Goal: Task Accomplishment & Management: Manage account settings

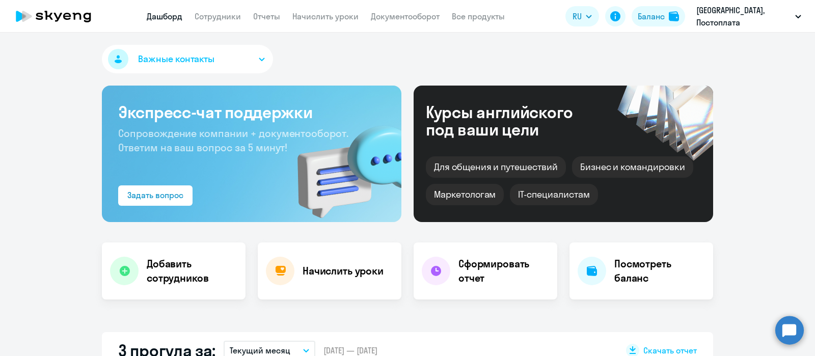
select select "30"
click at [219, 15] on link "Сотрудники" at bounding box center [218, 16] width 46 height 10
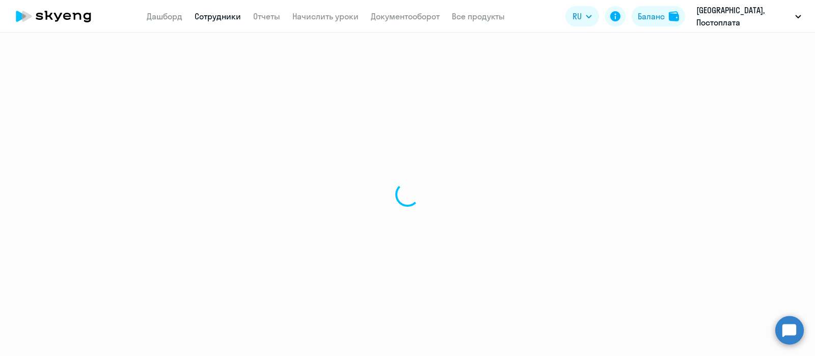
select select "30"
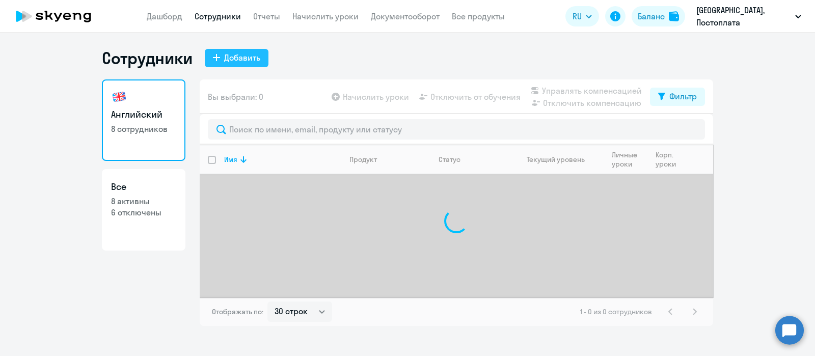
click at [229, 61] on div "Добавить" at bounding box center [242, 57] width 36 height 12
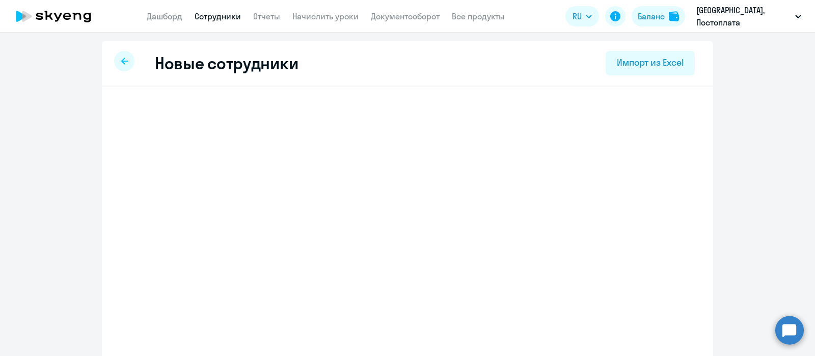
select select "english_adult_not_native_speaker_talks_15min"
select select "3"
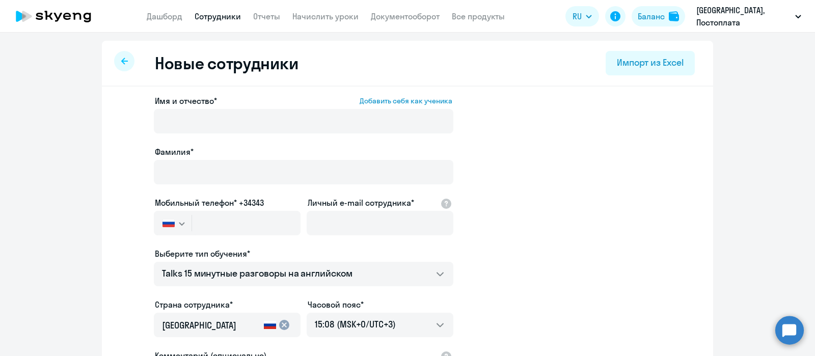
click at [236, 225] on ds-form-field "Мобильный телефон* +34343 Россия +7 Казахстан +7 Украина +380 Беларусь (Белорус…" at bounding box center [227, 222] width 147 height 51
click at [269, 235] on div at bounding box center [227, 237] width 147 height 4
click at [333, 235] on div at bounding box center [380, 237] width 147 height 4
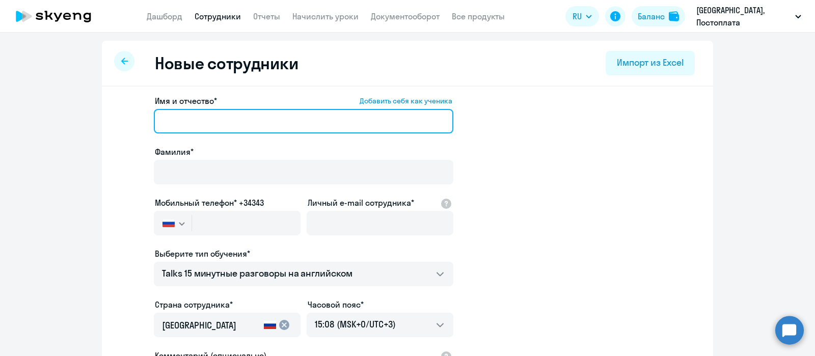
click at [262, 115] on input "Имя и отчество* Добавить себя как ученика" at bounding box center [304, 121] width 300 height 24
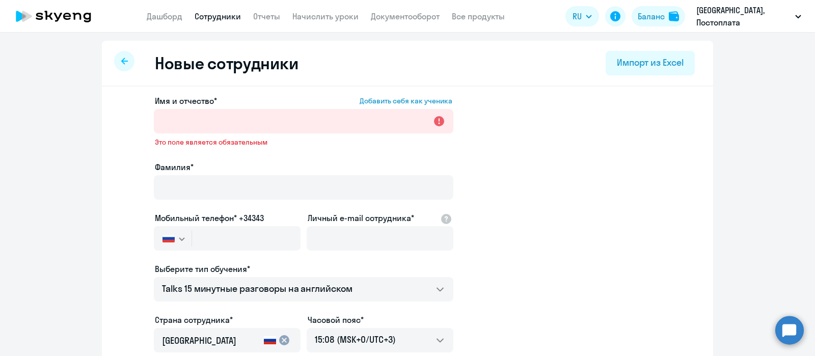
click at [199, 223] on ds-form-field "Мобильный телефон* +34343 Россия +7 Казахстан +7 Украина +380 Беларусь (Белорус…" at bounding box center [227, 237] width 147 height 51
click at [232, 235] on ds-form-field "Мобильный телефон* +34343 Россия +7 Казахстан +7 Украина +380 Беларусь (Белорус…" at bounding box center [227, 237] width 147 height 51
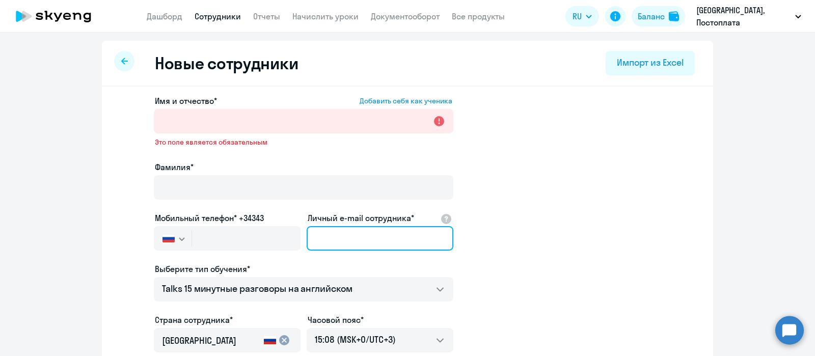
click at [334, 226] on input "Личный e-mail сотрудника*" at bounding box center [380, 238] width 147 height 24
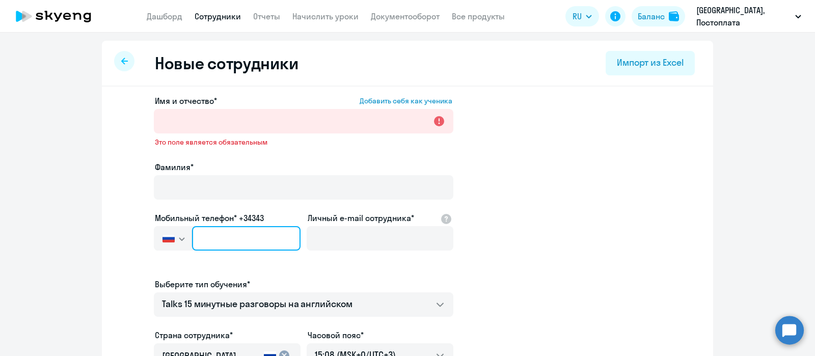
click at [283, 228] on input "text" at bounding box center [246, 238] width 109 height 24
paste input "+7 (701) 870-87-87"
type input "+7 (701) 870-87-87"
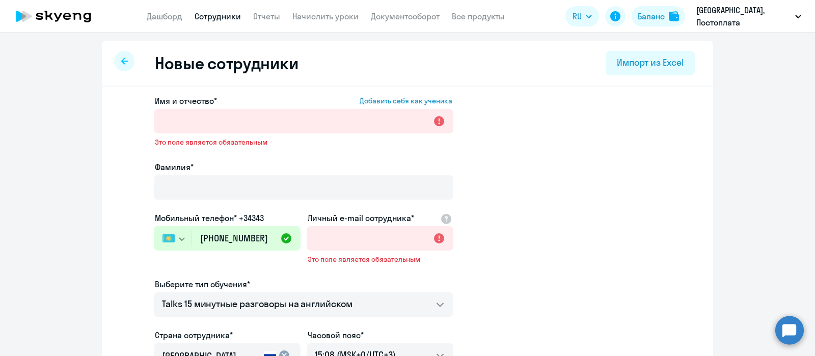
click at [292, 138] on span "Это поле является обязательным" at bounding box center [304, 142] width 298 height 9
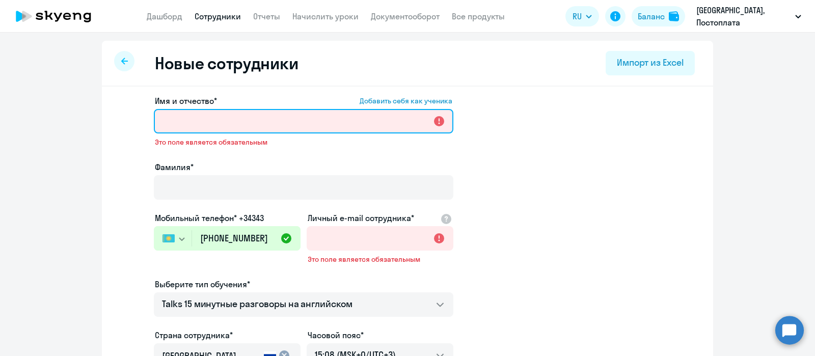
click at [291, 109] on input "Имя и отчество* Добавить себя как ученика" at bounding box center [304, 121] width 300 height 24
paste input "Gulzana Serikova"
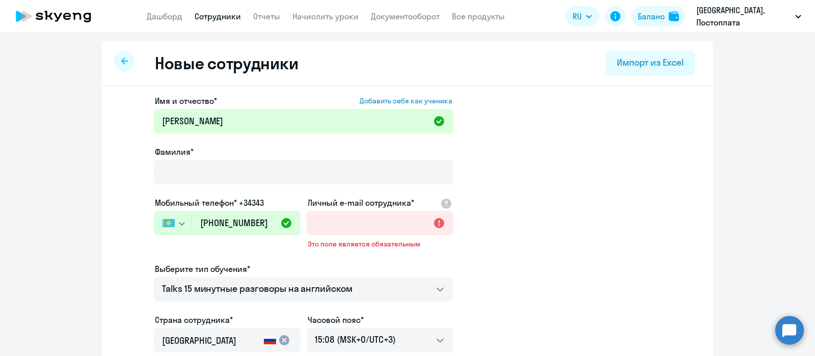
click at [201, 119] on div "Имя и отчество* Добавить себя как ученика Gulzana Serikova Фамилия* Мобильный т…" at bounding box center [304, 284] width 300 height 379
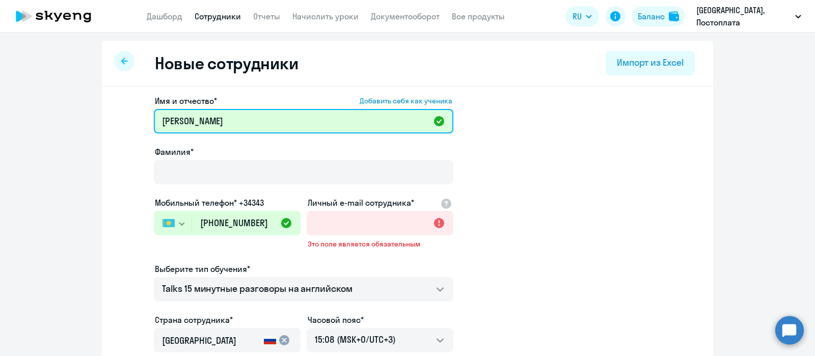
click at [225, 109] on input "Gulzana Serikova" at bounding box center [304, 121] width 300 height 24
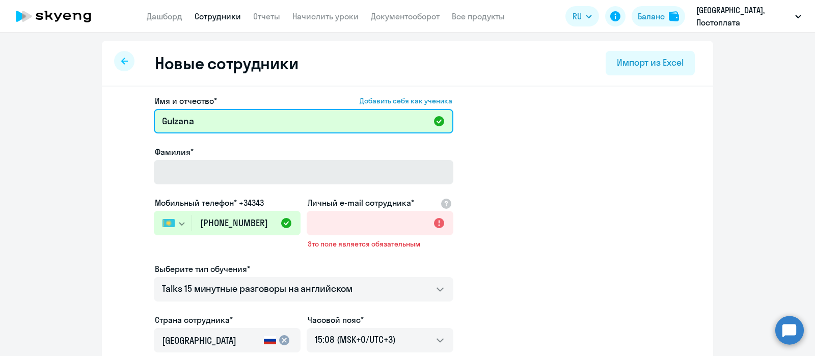
type input "Gulzana"
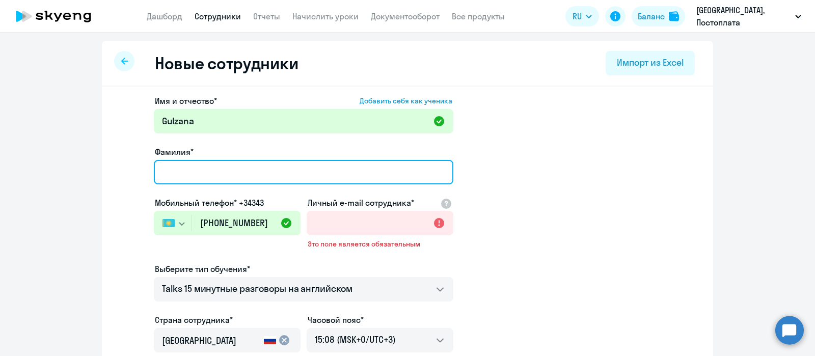
click at [199, 162] on input "Фамилия*" at bounding box center [304, 172] width 300 height 24
paste input "Serikova"
type input "Serikova"
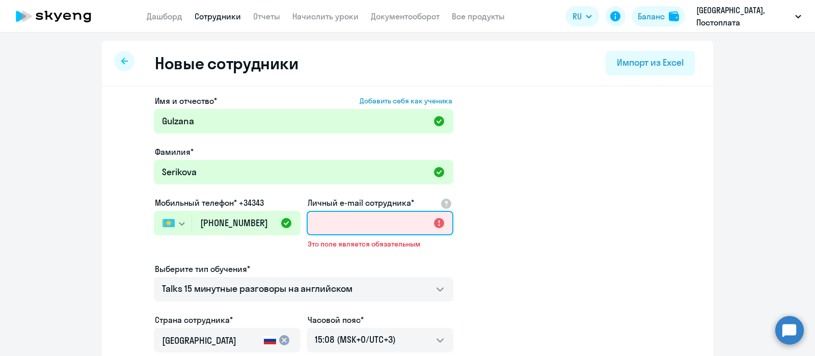
click at [373, 213] on input "Личный e-mail сотрудника*" at bounding box center [380, 223] width 147 height 24
paste input "gulzana89@gmail.com"
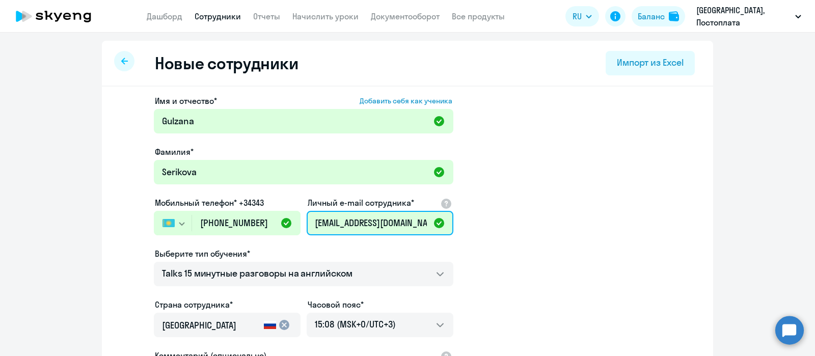
type input "gulzana89@gmail.com"
click at [355, 276] on div "Имя и отчество* Добавить себя как ученика Gulzana Фамилия* Serikova Мобильный т…" at bounding box center [304, 276] width 300 height 363
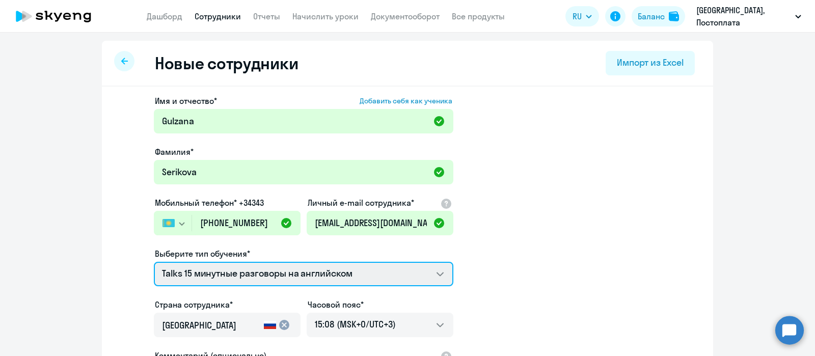
click at [332, 262] on select "Talks 15 минутные разговоры на английском Премиум английский с русскоговорящим …" at bounding box center [304, 274] width 300 height 24
select select "english_adult_not_native_speaker_premium"
click at [154, 262] on select "Talks 15 минутные разговоры на английском Премиум английский с русскоговорящим …" at bounding box center [304, 274] width 300 height 24
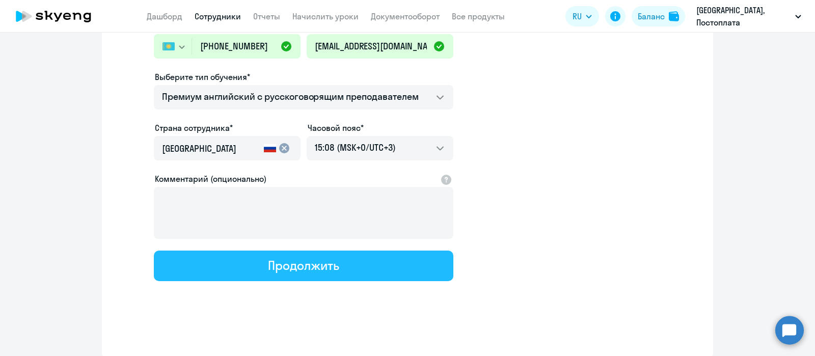
click at [324, 257] on button "Продолжить" at bounding box center [304, 266] width 300 height 31
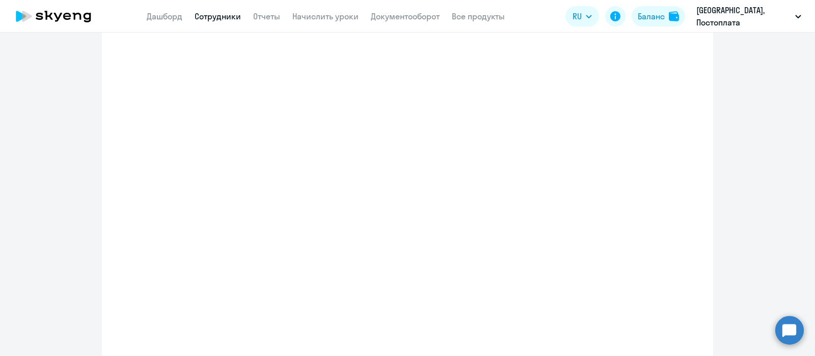
select select "english_adult_not_native_speaker_premium"
select select "3"
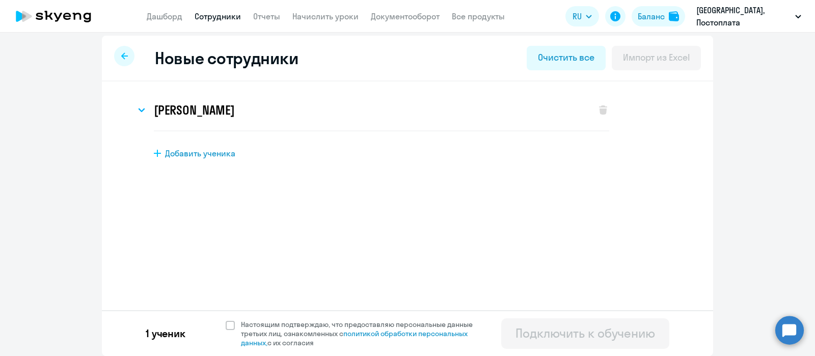
scroll to position [0, 0]
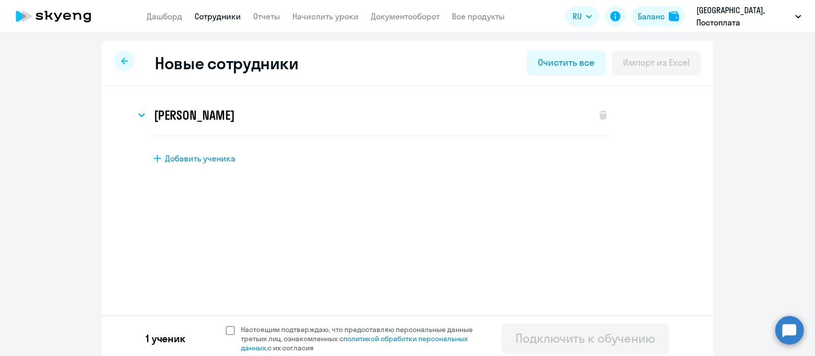
click at [227, 332] on span at bounding box center [230, 330] width 9 height 9
click at [226, 325] on input "Настоящим подтверждаю, что предоставляю персональные данные третьих лиц, ознако…" at bounding box center [225, 325] width 1 height 1
checkbox input "true"
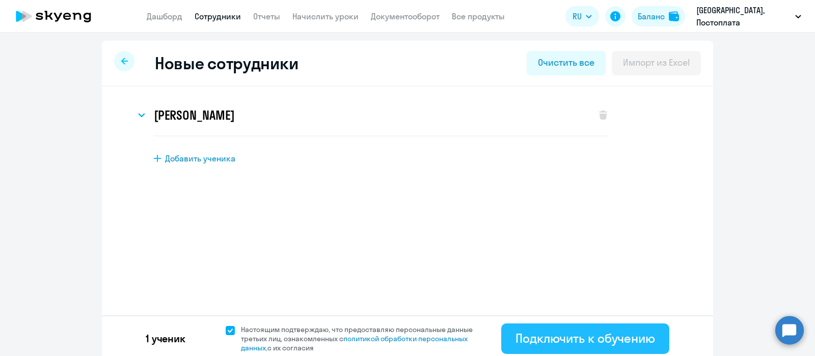
click at [563, 336] on div "Подключить к обучению" at bounding box center [586, 338] width 140 height 16
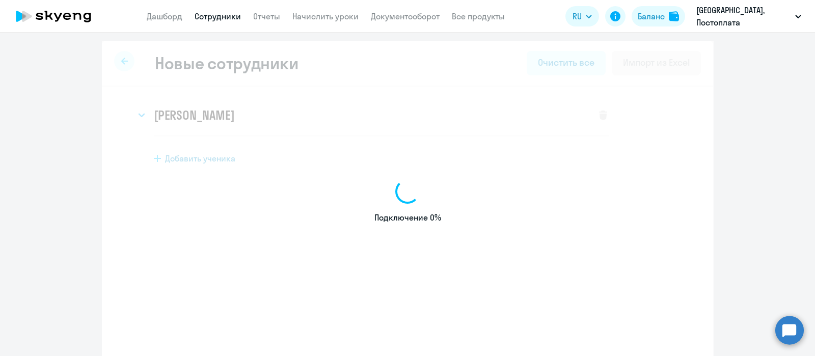
select select "english_adult_not_native_speaker_talks_15min"
select select "3"
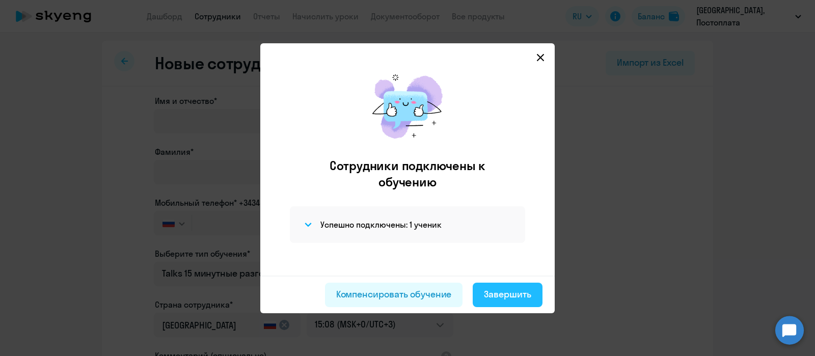
click at [514, 294] on div "Завершить" at bounding box center [507, 294] width 47 height 13
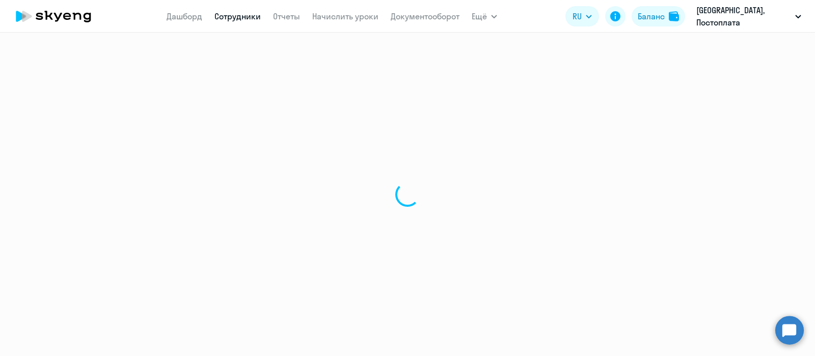
select select "30"
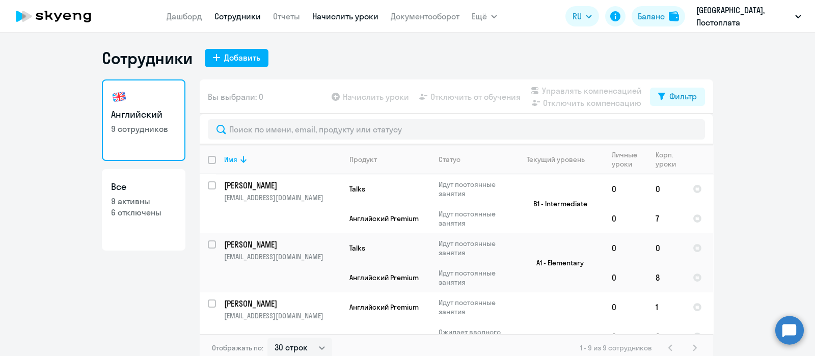
click at [351, 16] on link "Начислить уроки" at bounding box center [345, 16] width 66 height 10
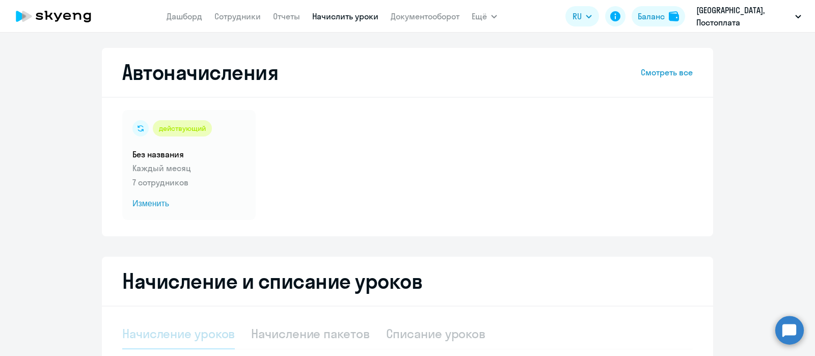
select select "10"
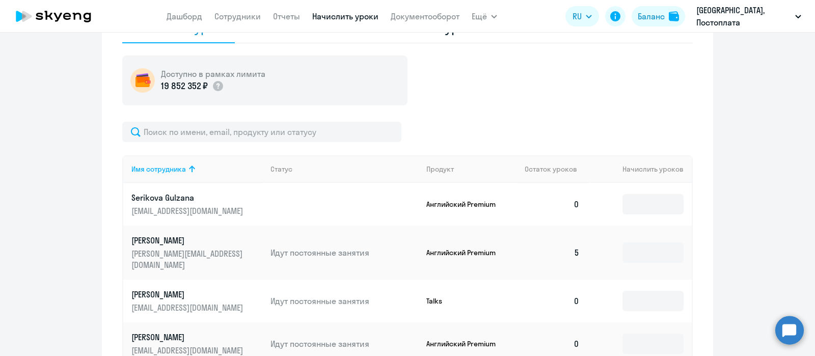
scroll to position [308, 0]
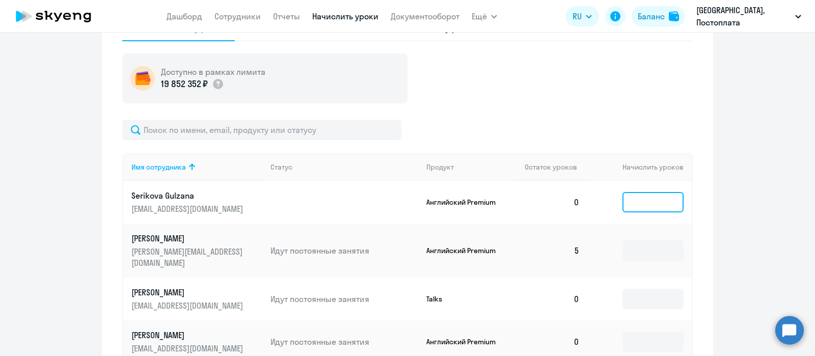
click at [623, 197] on input at bounding box center [653, 202] width 61 height 20
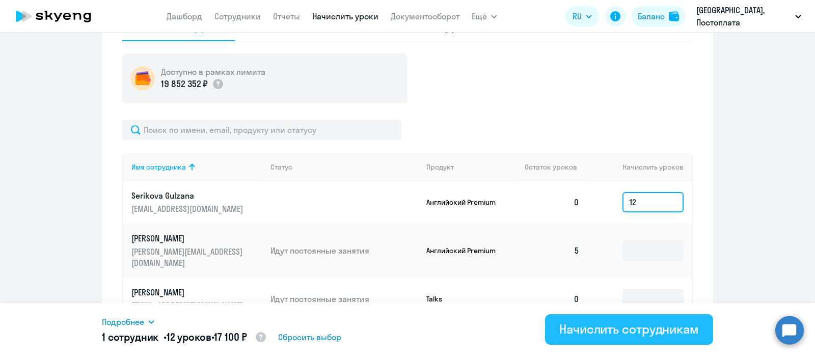
type input "12"
click at [601, 318] on button "Начислить сотрудникам" at bounding box center [629, 329] width 168 height 31
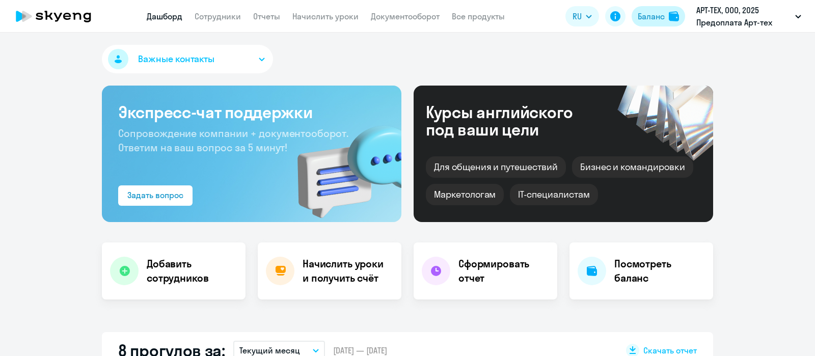
click at [653, 14] on div "Баланс" at bounding box center [651, 16] width 27 height 12
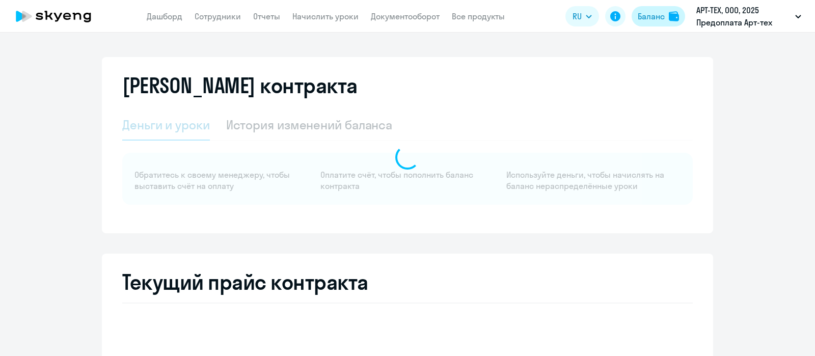
select select "english_adult_not_native_speaker"
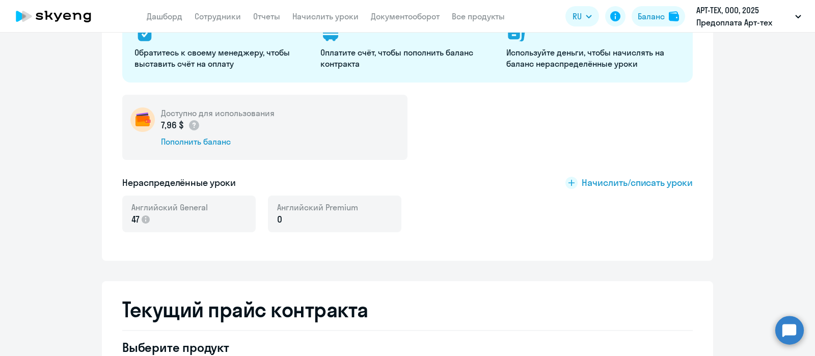
scroll to position [155, 0]
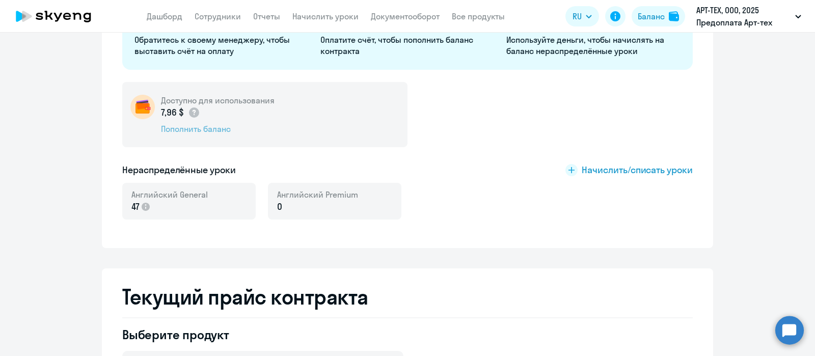
click at [212, 128] on div "Пополнить баланс" at bounding box center [218, 128] width 114 height 11
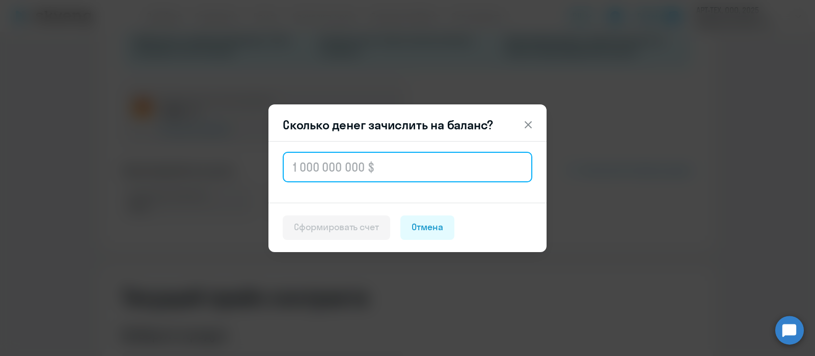
click at [318, 163] on input "text" at bounding box center [408, 167] width 250 height 31
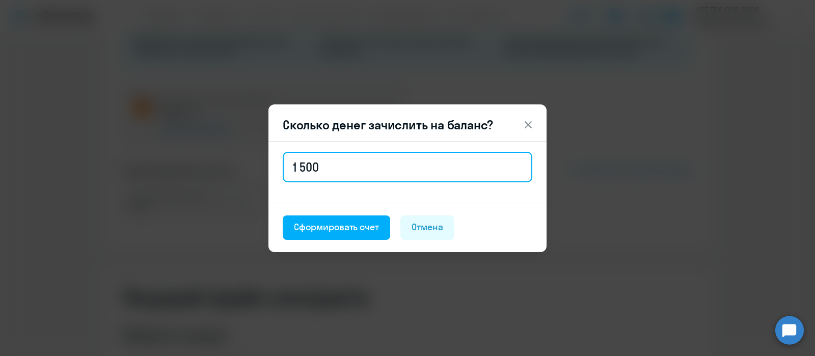
type input "1 500"
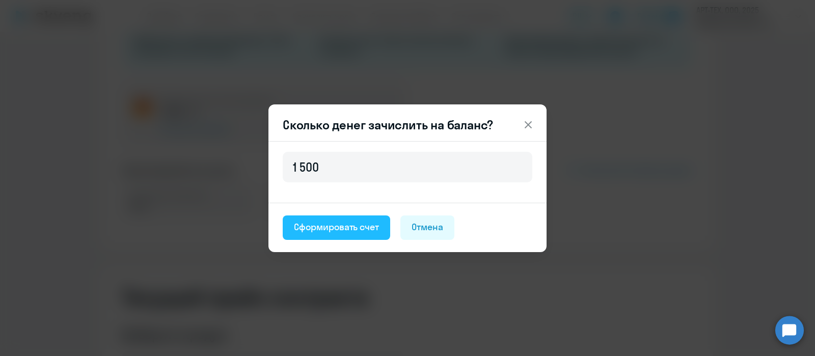
click at [333, 237] on button "Сформировать счет" at bounding box center [337, 228] width 108 height 24
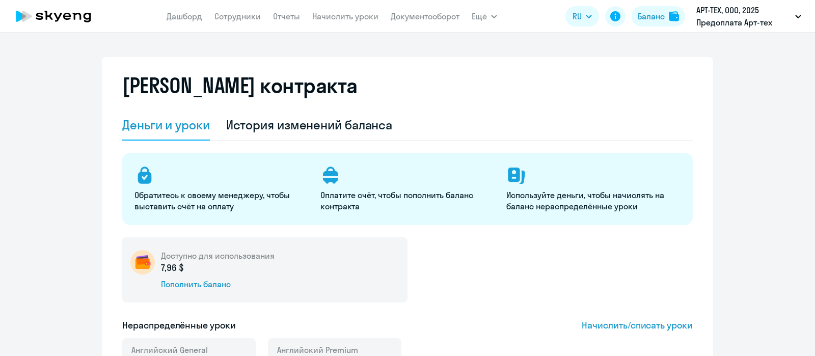
select select "english_adult_not_native_speaker"
click at [431, 16] on link "Документооборот" at bounding box center [425, 16] width 69 height 10
